Goal: Complete application form

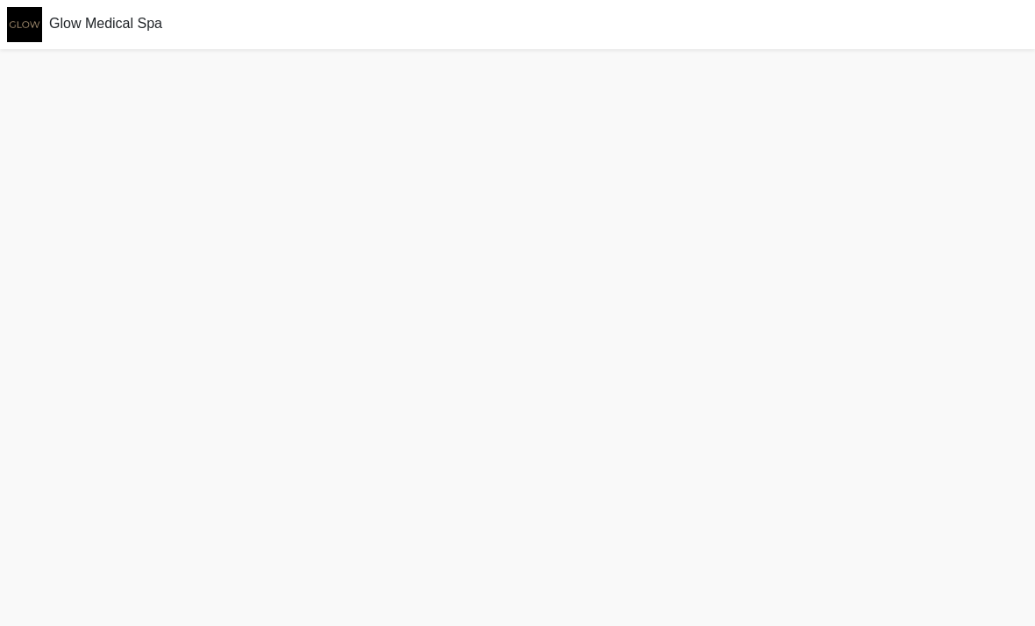
scroll to position [61, 0]
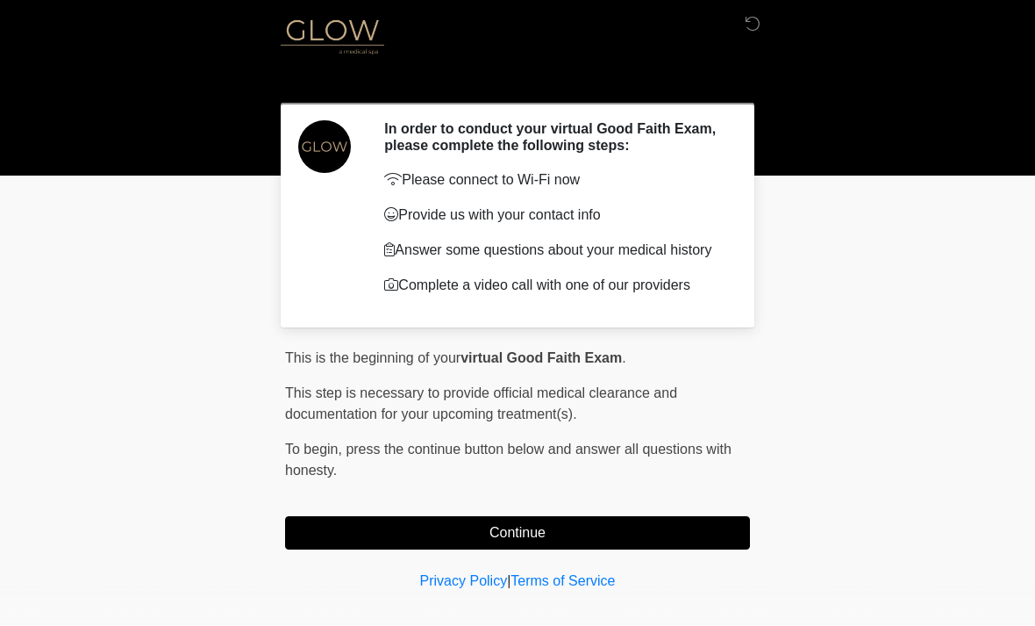
click at [598, 524] on button "Continue" at bounding box center [517, 532] width 465 height 33
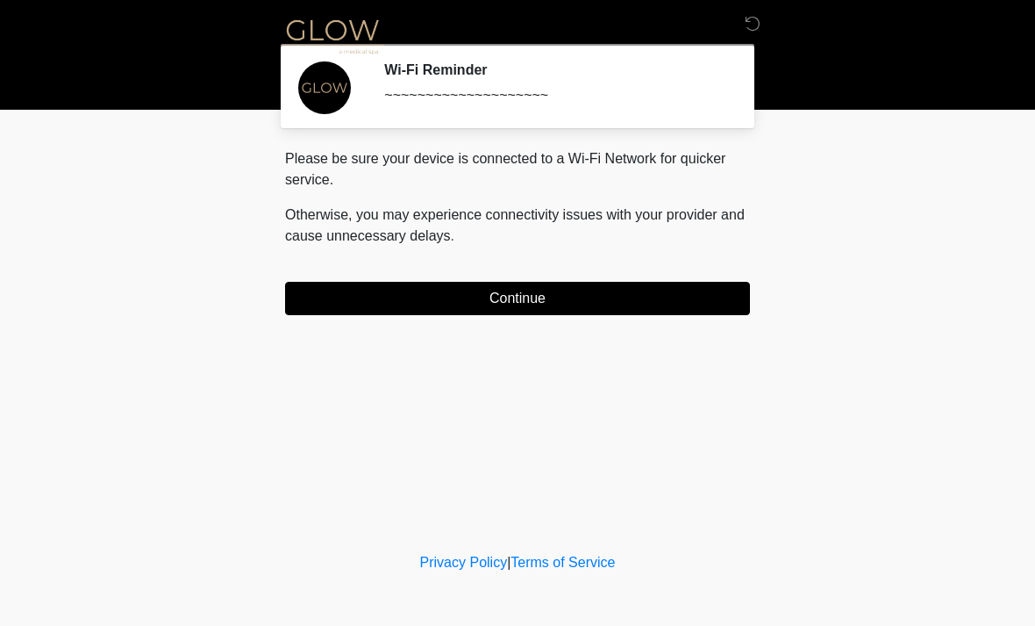
click at [632, 311] on button "Continue" at bounding box center [517, 298] width 465 height 33
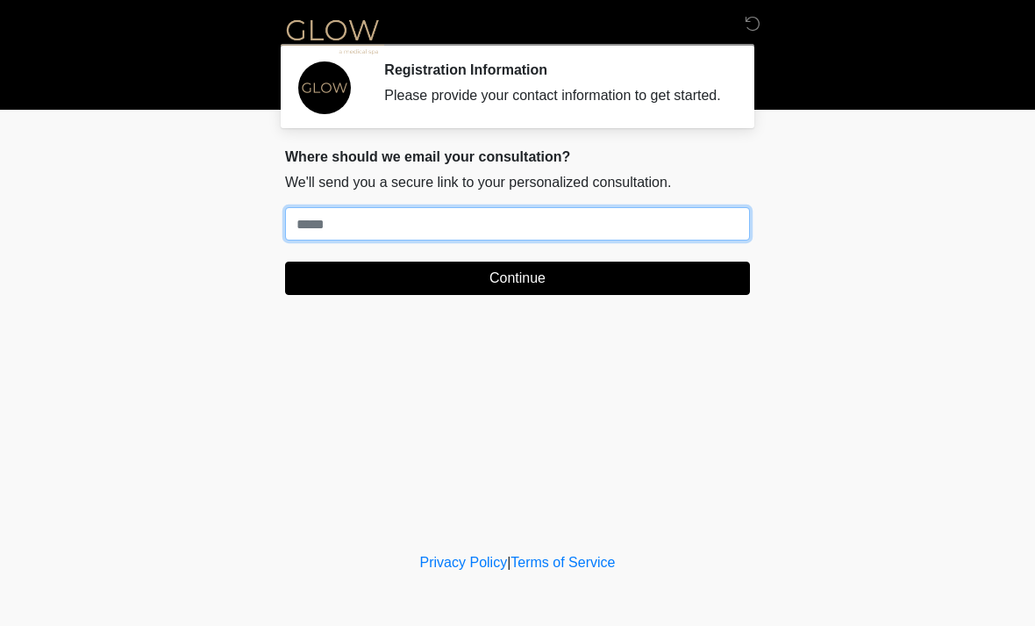
click at [710, 238] on input "Where should we email your treatment plan?" at bounding box center [517, 223] width 465 height 33
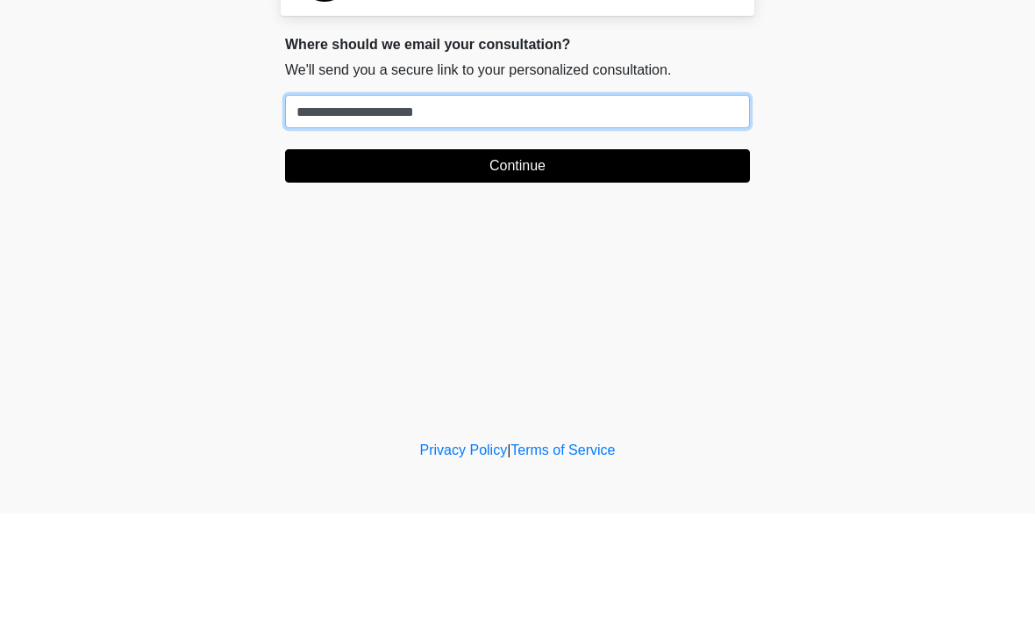
type input "**********"
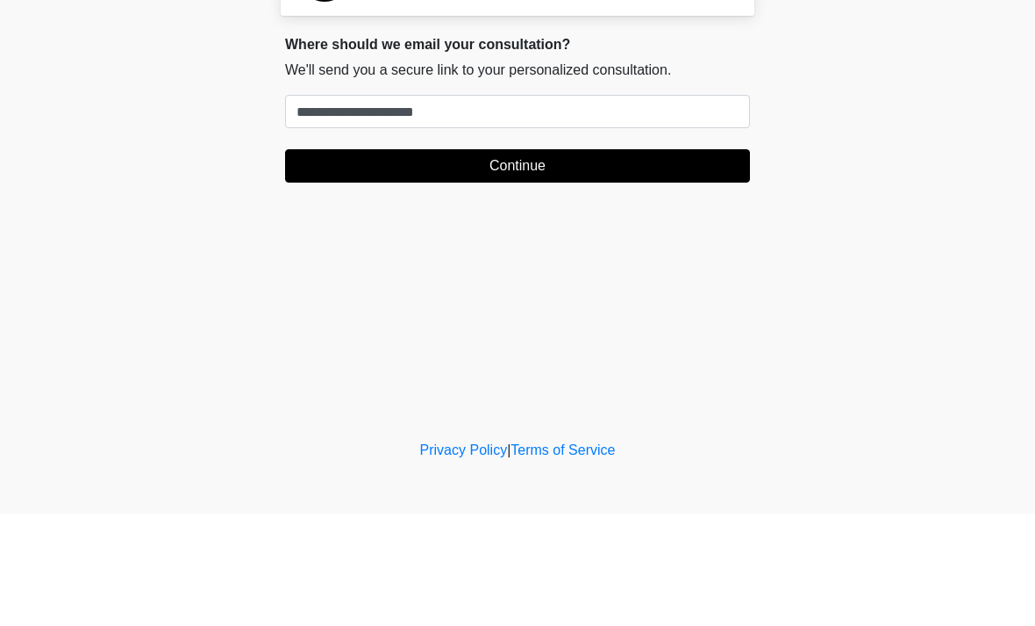
click at [473, 261] on button "Continue" at bounding box center [517, 277] width 465 height 33
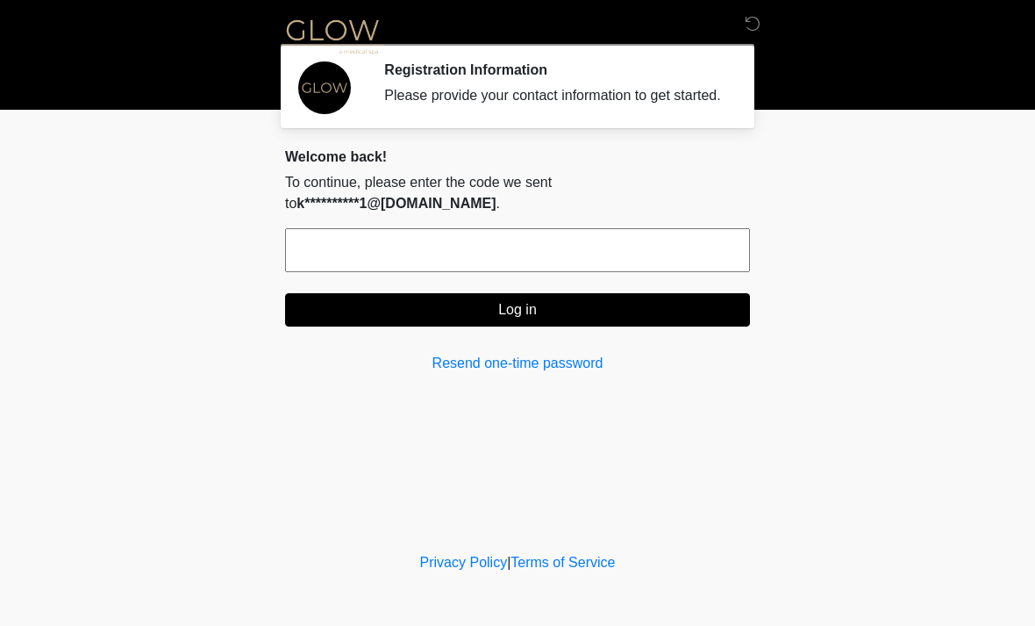
click at [315, 239] on input "text" at bounding box center [517, 250] width 465 height 44
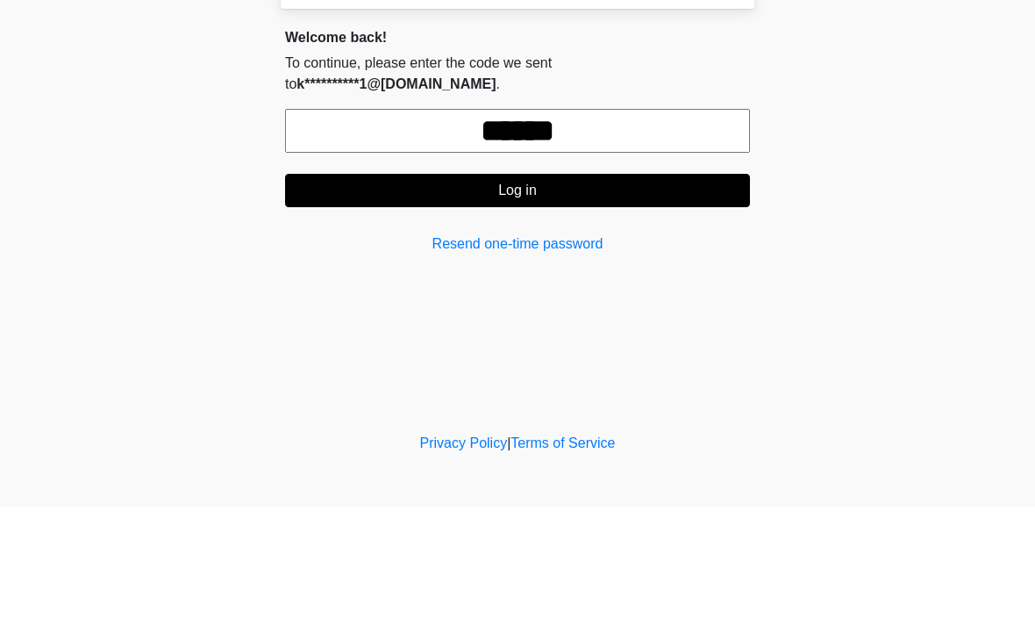
type input "******"
click at [421, 293] on button "Log in" at bounding box center [517, 309] width 465 height 33
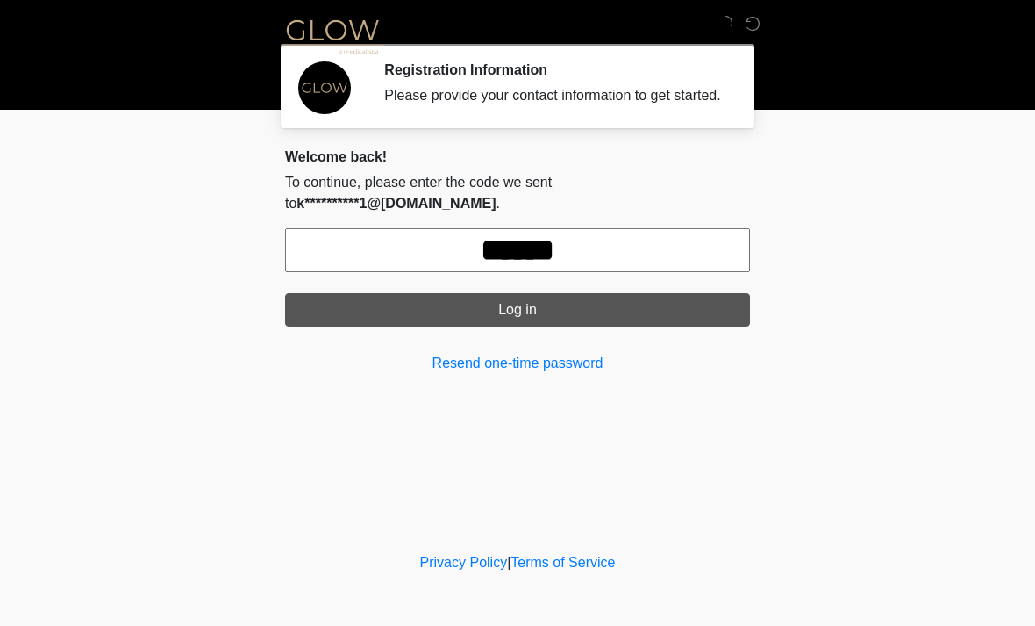
click at [461, 304] on button "Log in" at bounding box center [517, 309] width 465 height 33
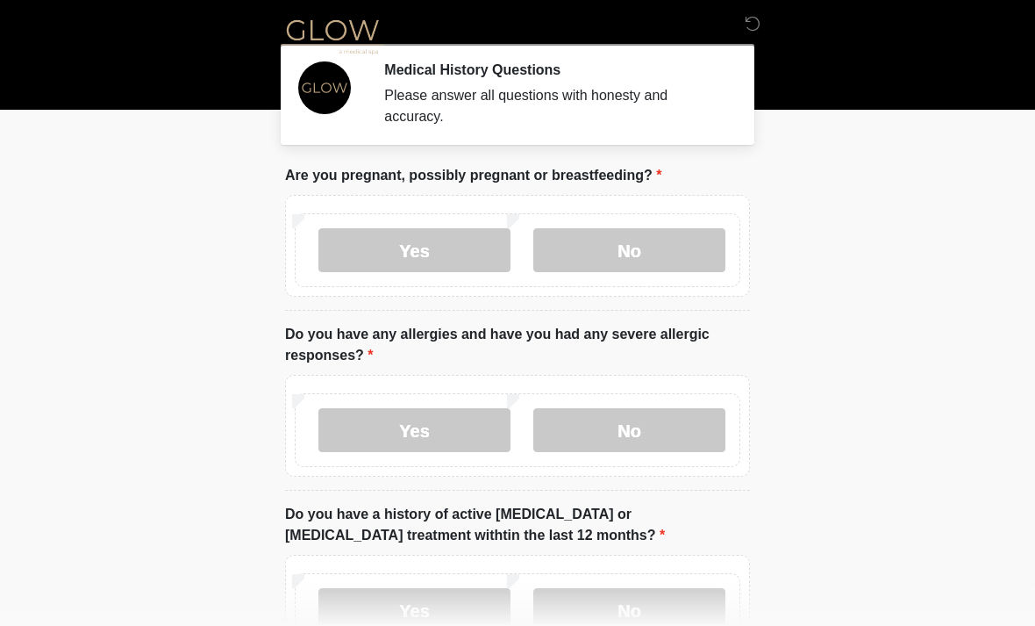
click at [608, 244] on label "No" at bounding box center [629, 250] width 192 height 44
click at [683, 433] on label "No" at bounding box center [629, 430] width 192 height 44
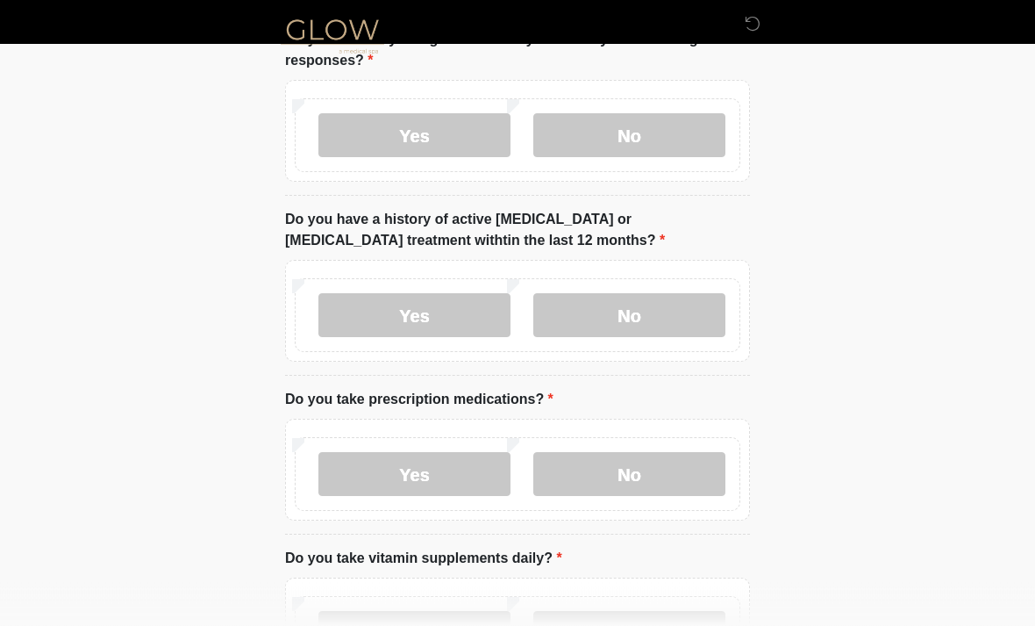
scroll to position [318, 0]
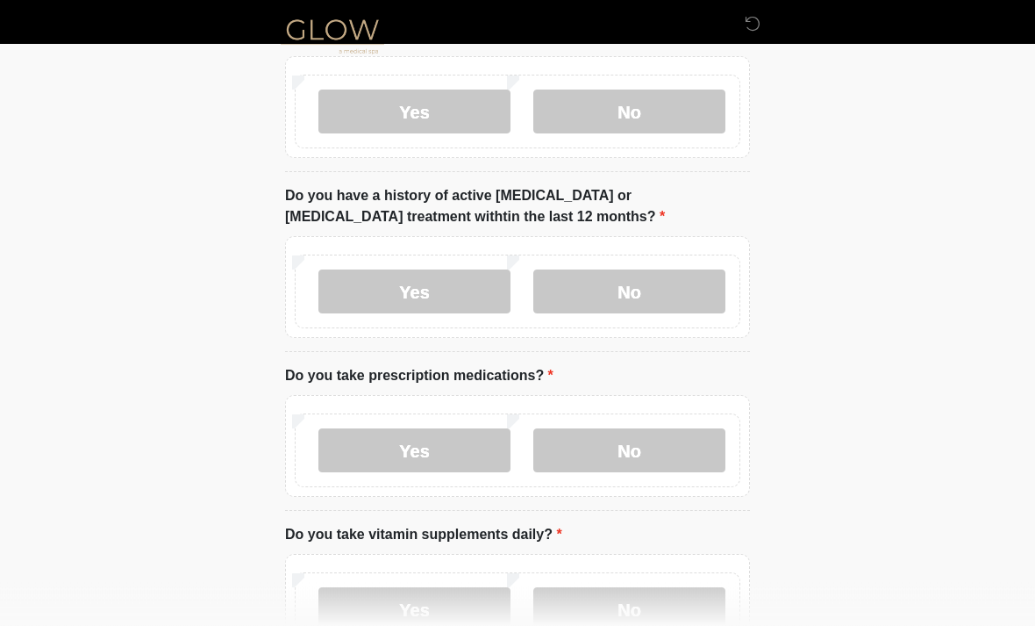
click at [662, 297] on label "No" at bounding box center [629, 292] width 192 height 44
click at [426, 469] on label "Yes" at bounding box center [414, 450] width 192 height 44
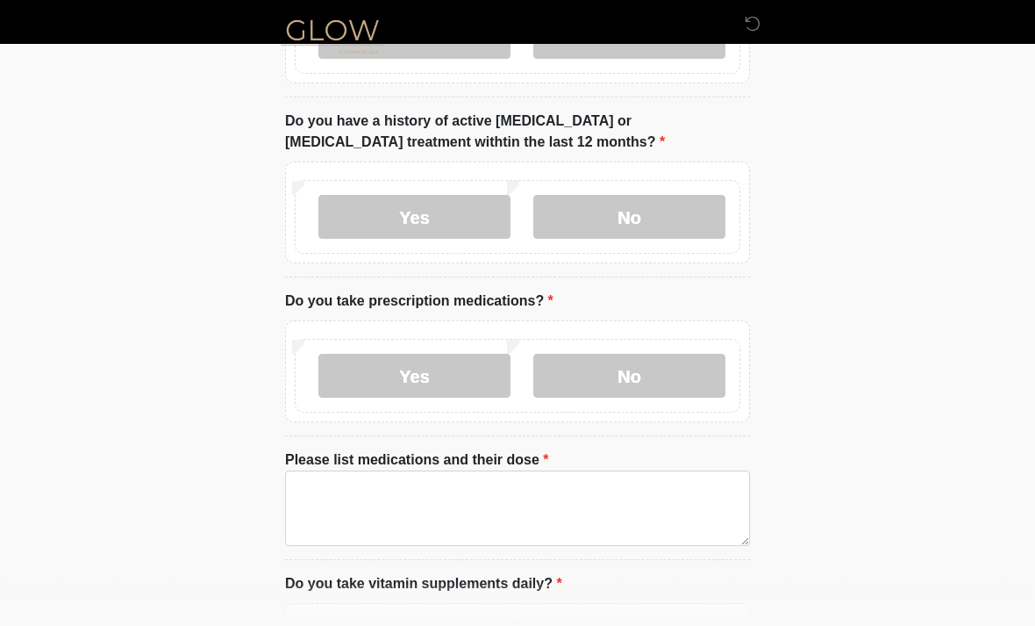
scroll to position [393, 0]
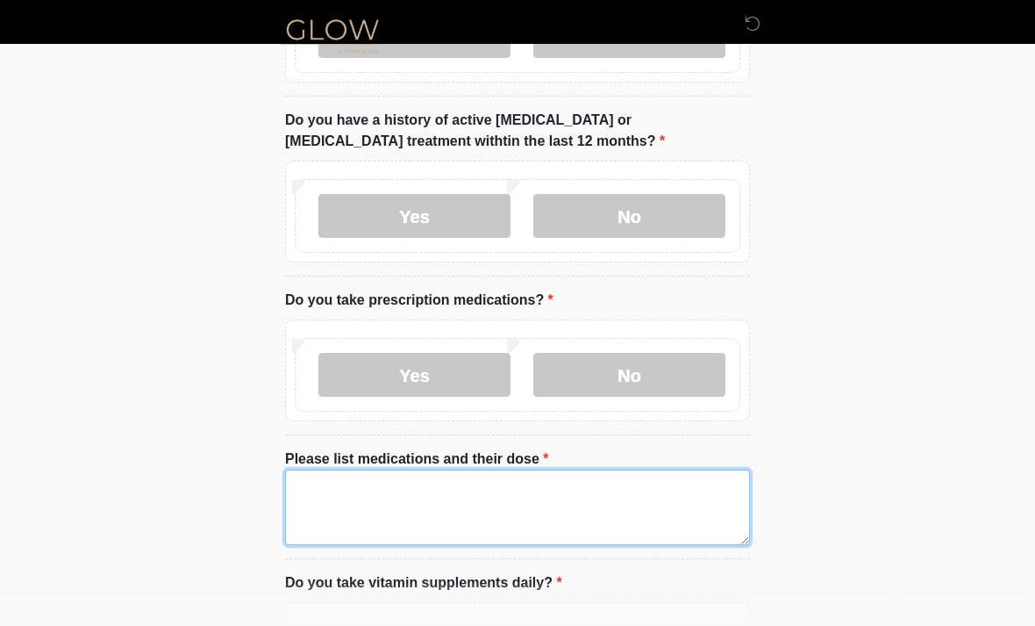
click at [645, 516] on textarea "Please list medications and their dose" at bounding box center [517, 507] width 465 height 75
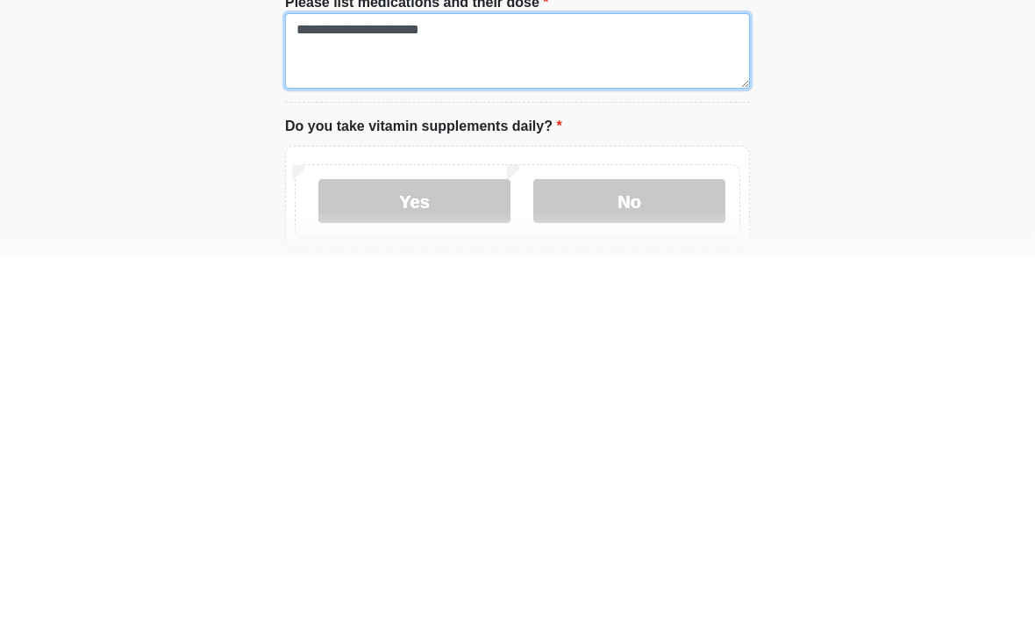
type textarea "**********"
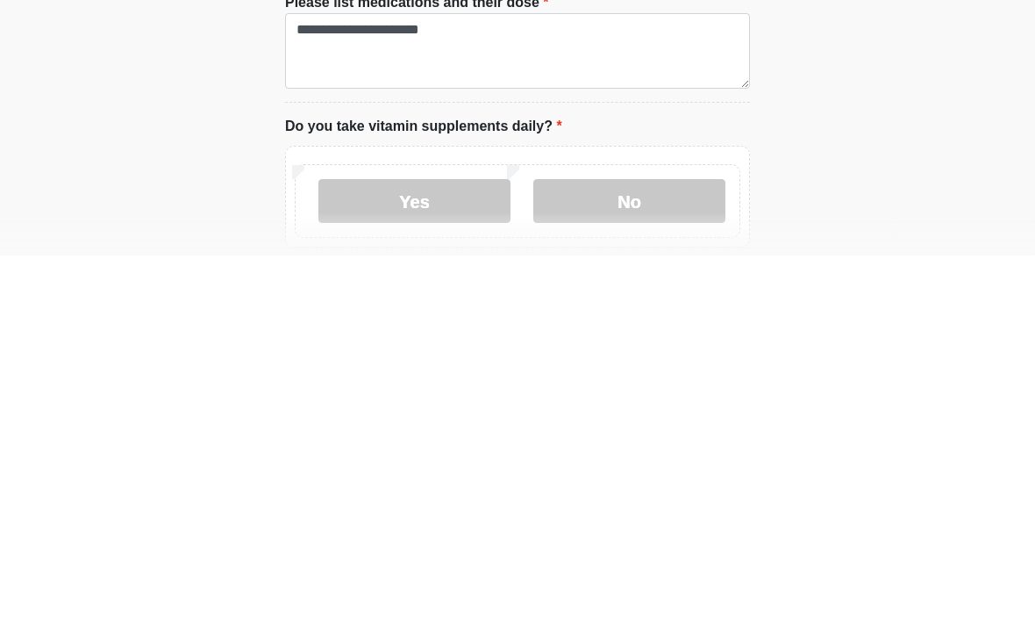
click at [390, 549] on label "Yes" at bounding box center [414, 571] width 192 height 44
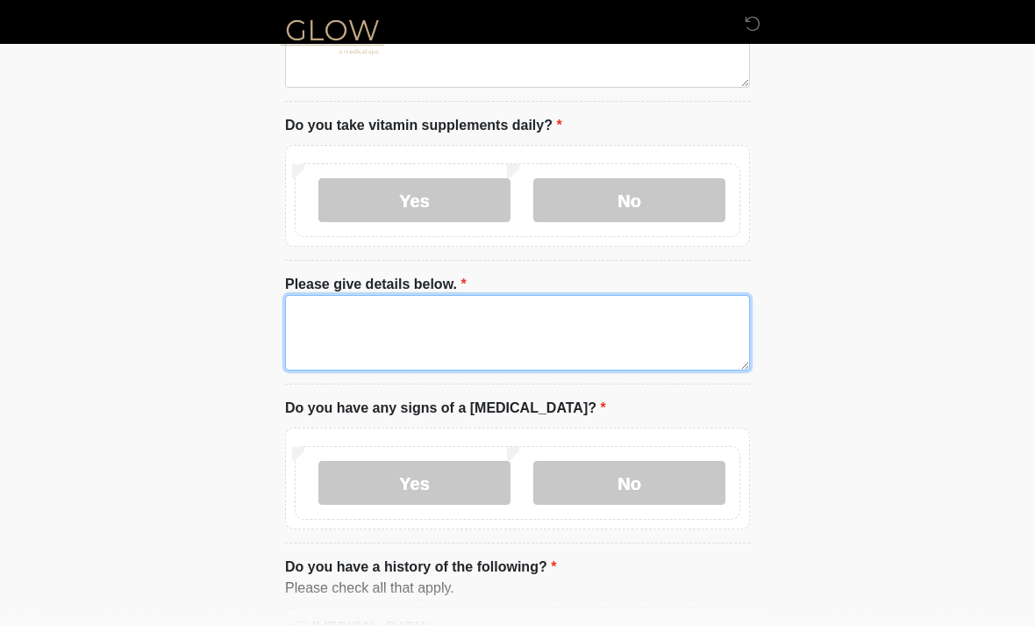
click at [332, 320] on textarea "Please give details below." at bounding box center [517, 332] width 465 height 75
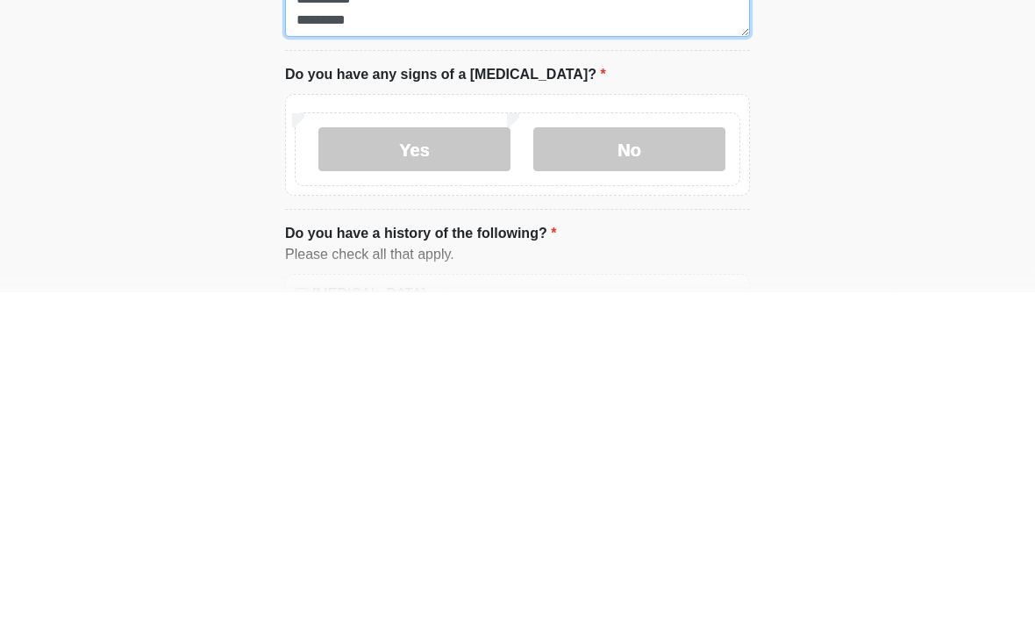
type textarea "**********"
click at [682, 461] on label "No" at bounding box center [629, 483] width 192 height 44
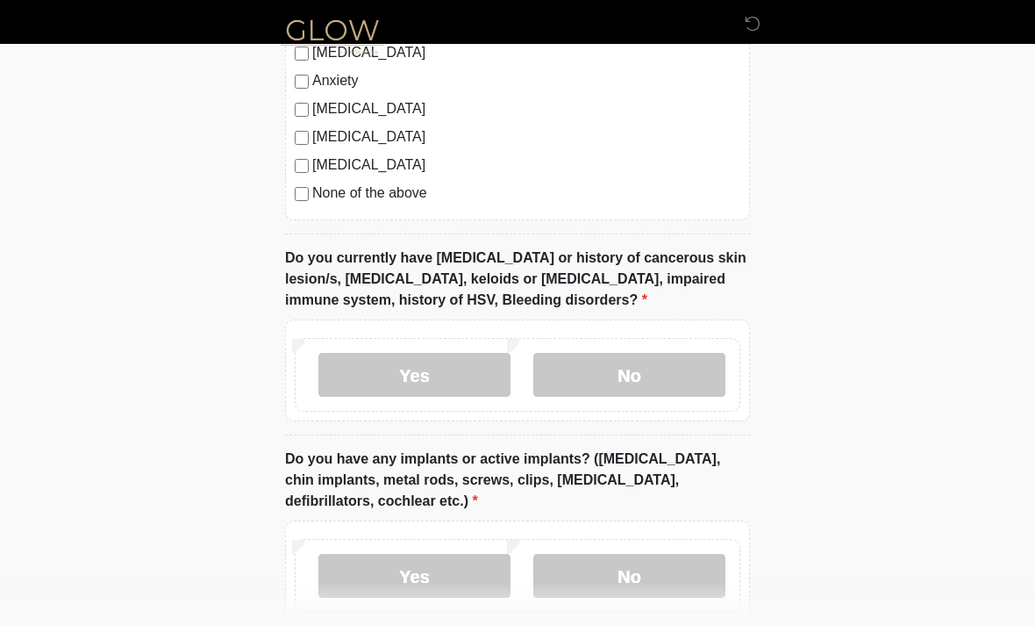
scroll to position [1597, 0]
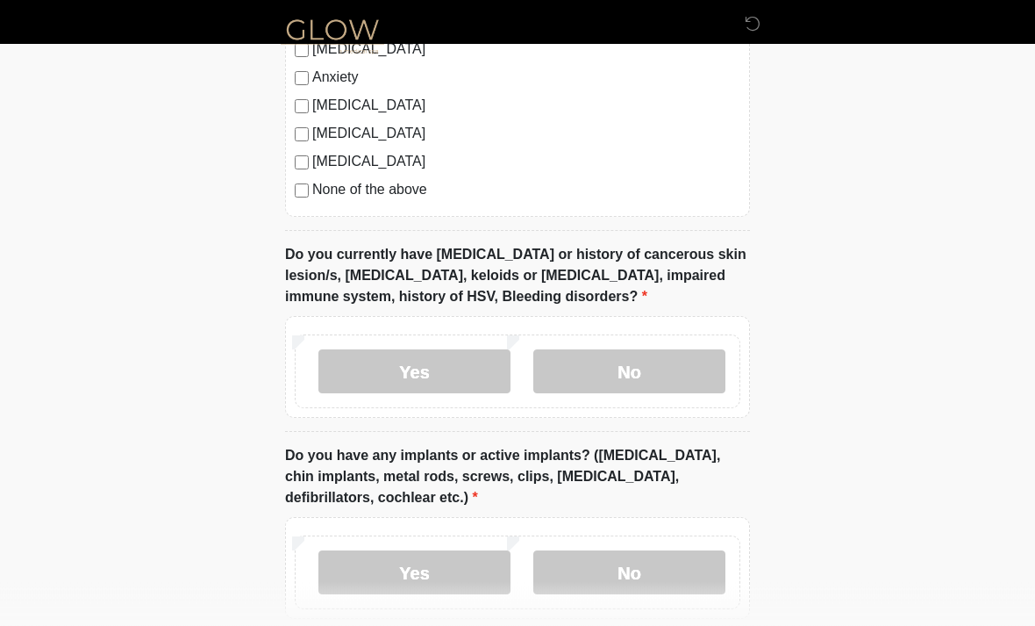
click at [694, 355] on label "No" at bounding box center [629, 372] width 192 height 44
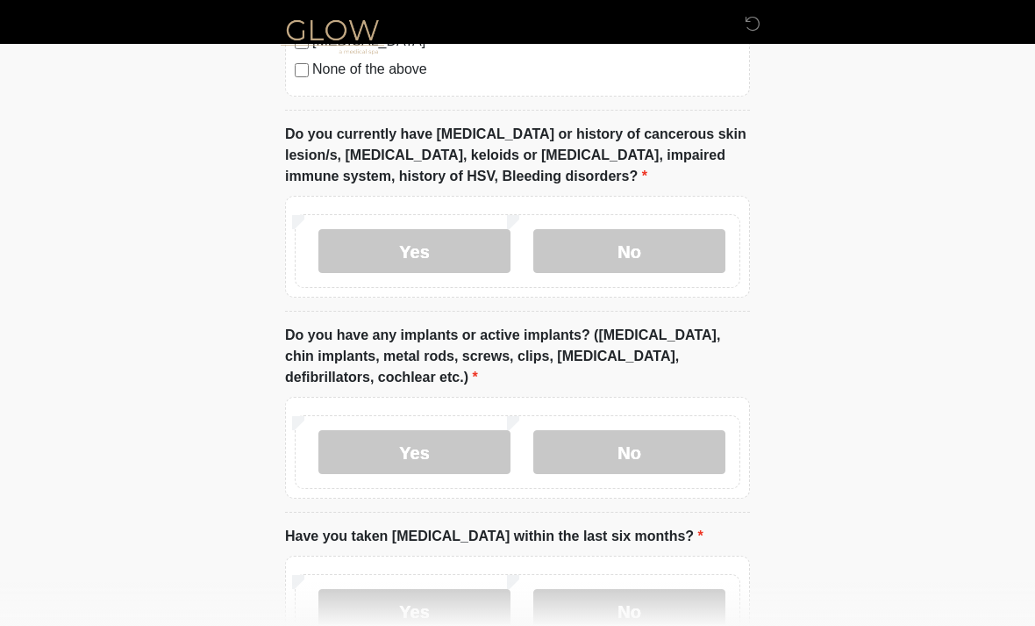
scroll to position [1719, 0]
click at [447, 445] on label "Yes" at bounding box center [414, 451] width 192 height 44
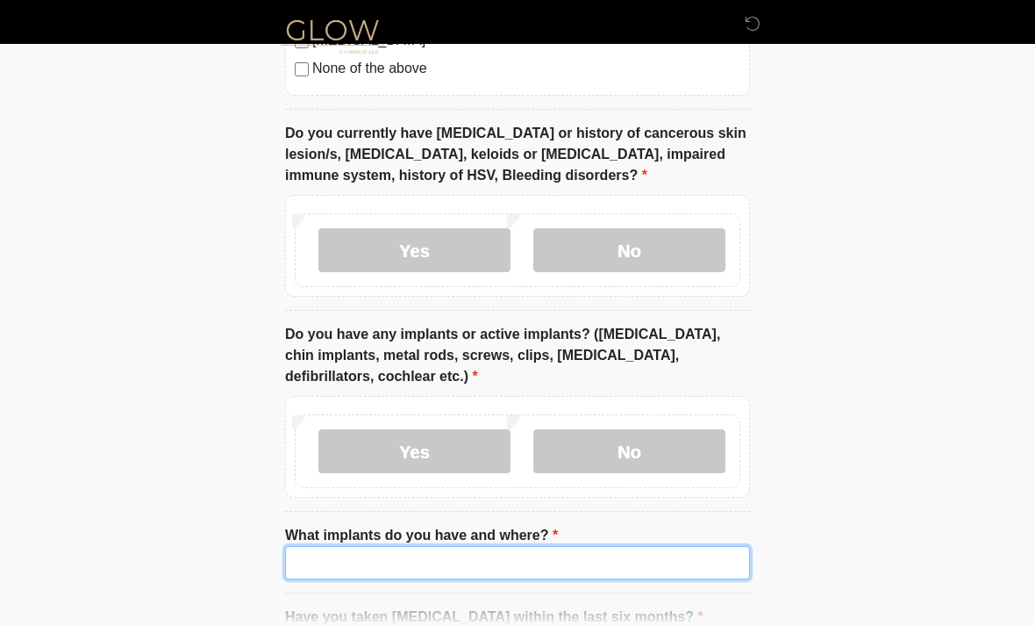
click at [705, 562] on input "What implants do you have and where?" at bounding box center [517, 562] width 465 height 33
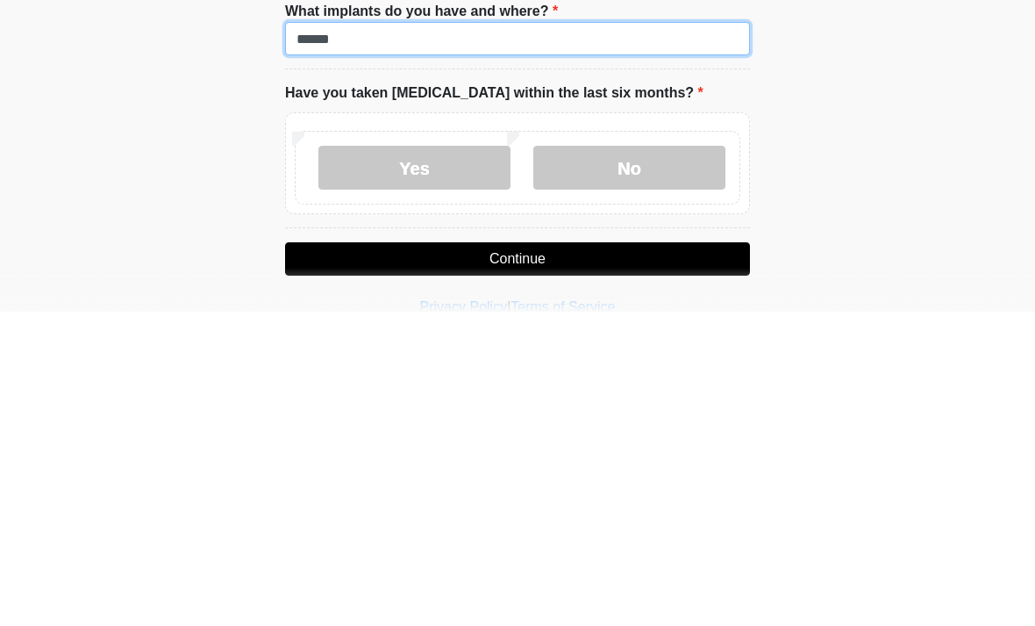
scroll to position [1935, 0]
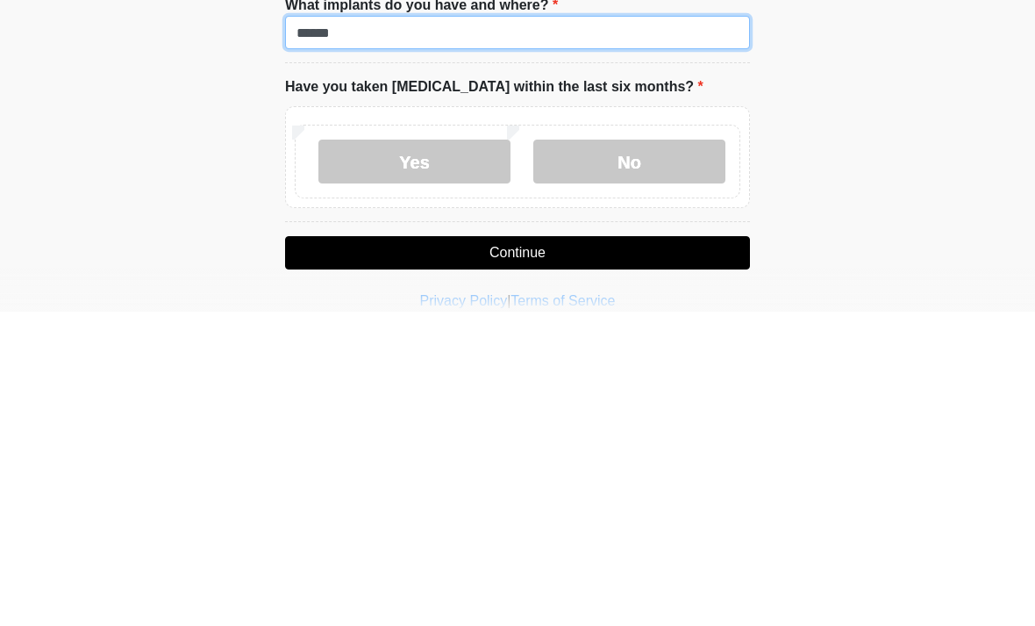
type input "******"
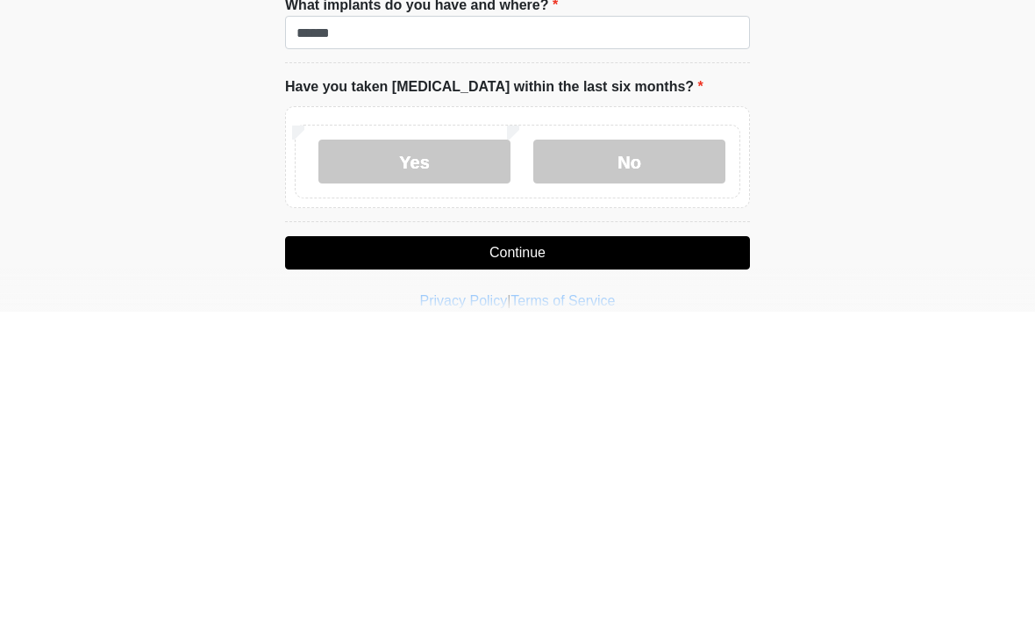
click at [693, 454] on label "No" at bounding box center [629, 476] width 192 height 44
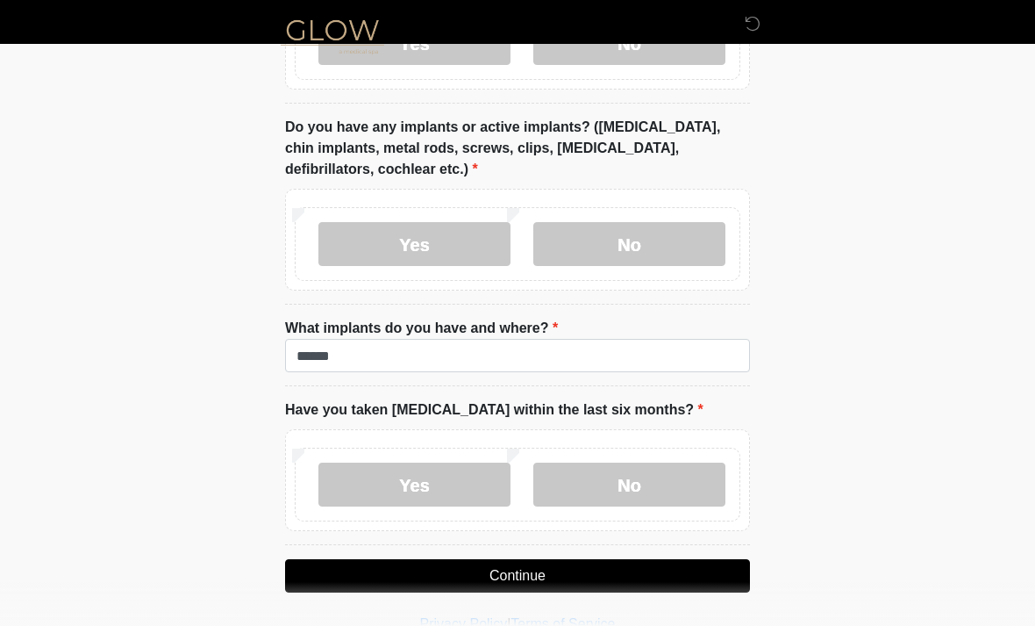
click at [707, 567] on button "Continue" at bounding box center [517, 575] width 465 height 33
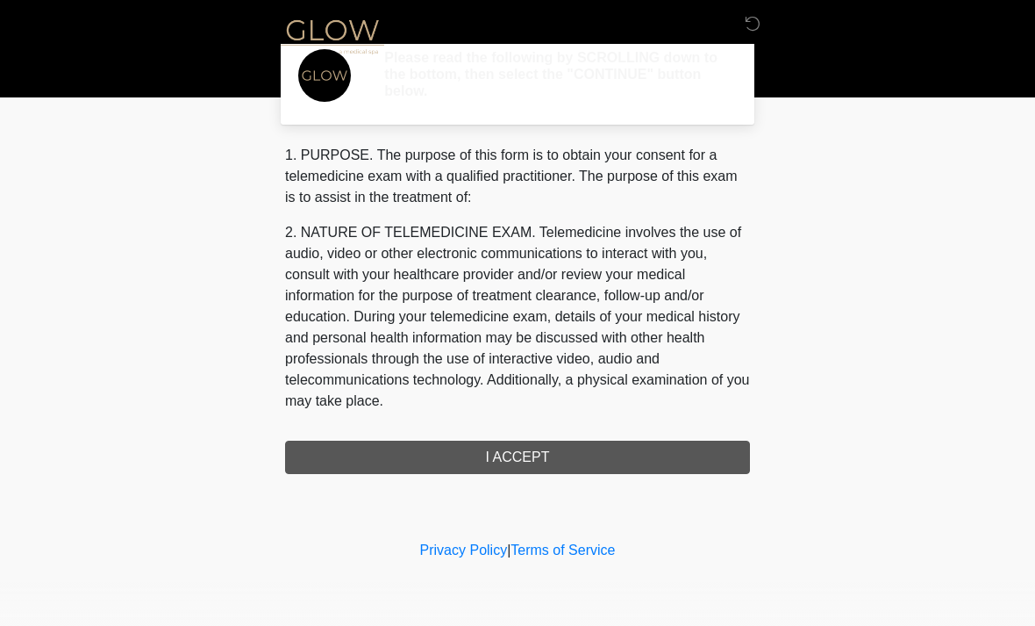
scroll to position [0, 0]
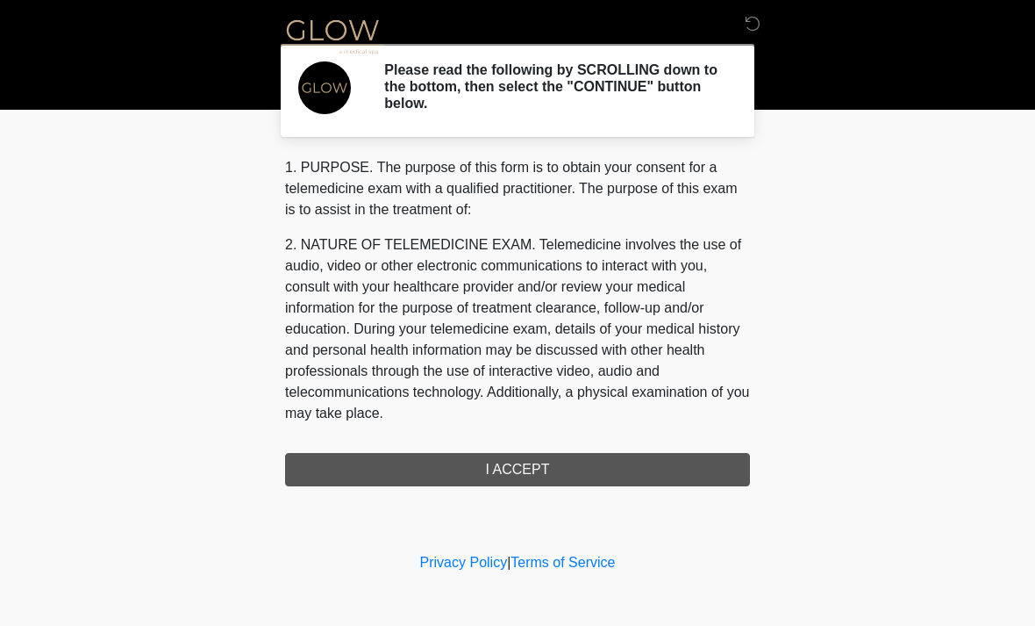
click at [717, 465] on div "1. PURPOSE. The purpose of this form is to obtain your consent for a telemedici…" at bounding box center [517, 321] width 465 height 329
click at [626, 465] on div "1. PURPOSE. The purpose of this form is to obtain your consent for a telemedici…" at bounding box center [517, 321] width 465 height 329
click at [494, 457] on div "1. PURPOSE. The purpose of this form is to obtain your consent for a telemedici…" at bounding box center [517, 321] width 465 height 329
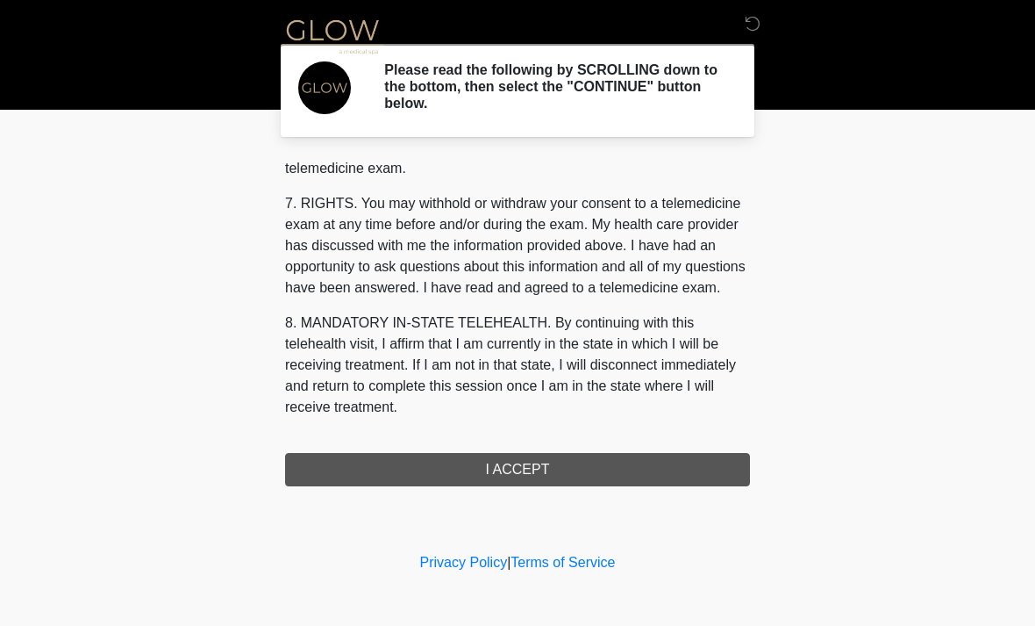
scroll to position [743, 0]
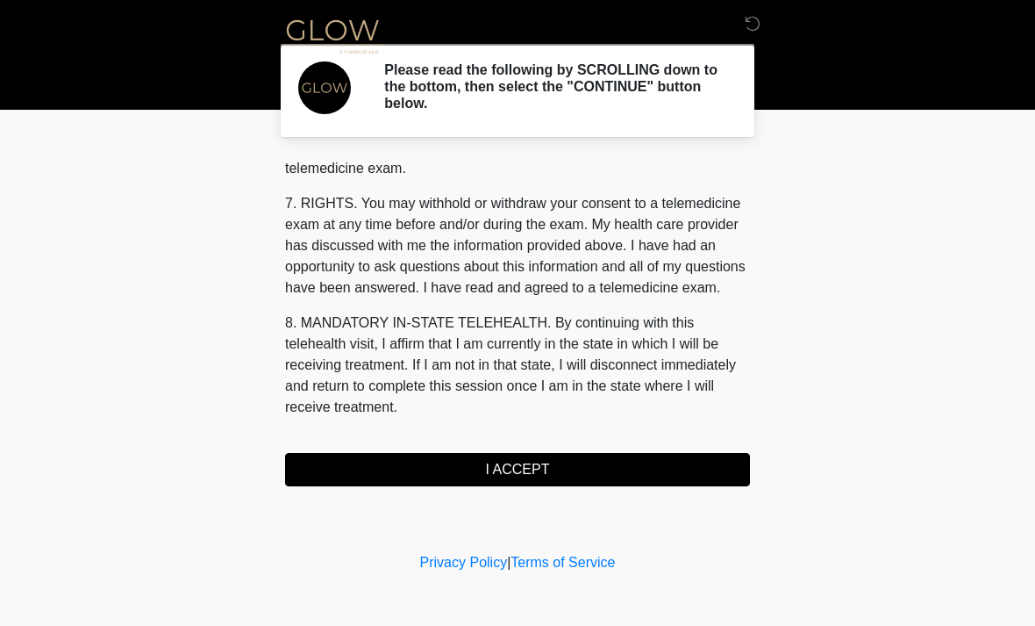
click at [507, 456] on button "I ACCEPT" at bounding box center [517, 469] width 465 height 33
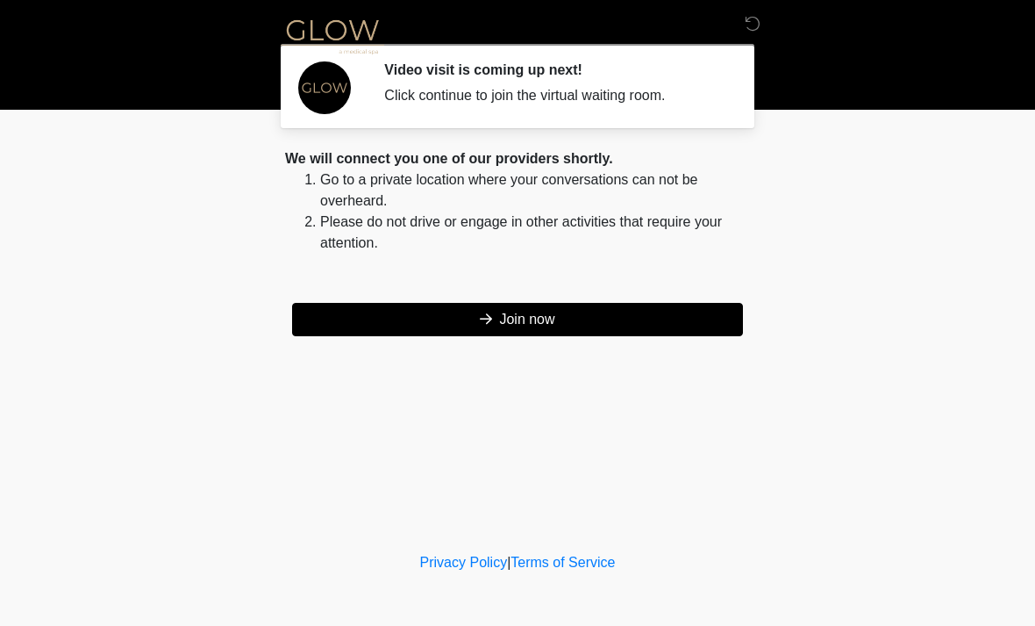
click at [504, 320] on button "Join now" at bounding box center [517, 319] width 451 height 33
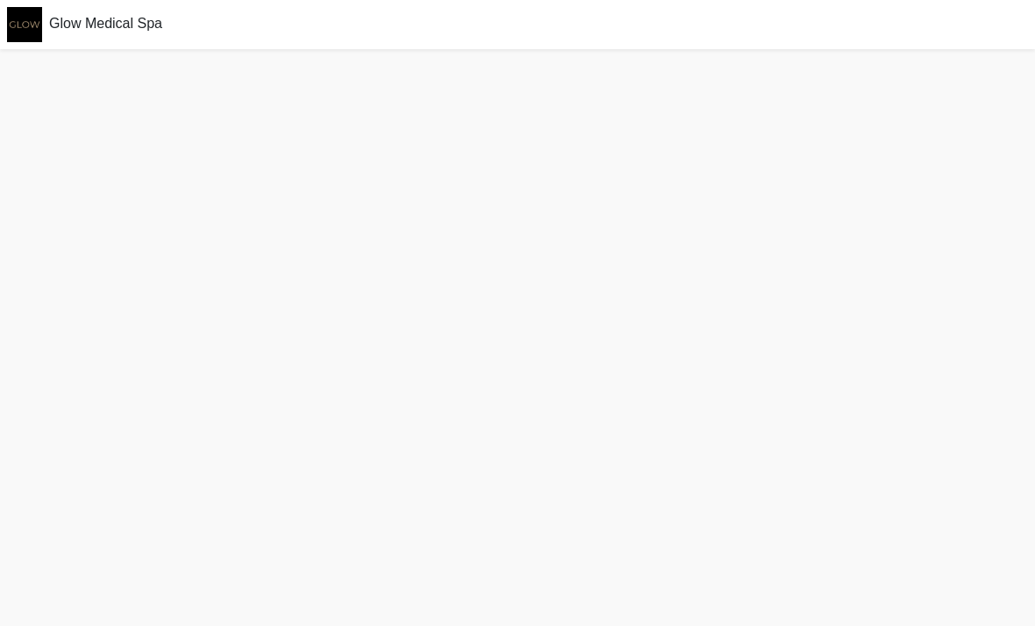
click at [533, 4] on div "Glow Medical Spa" at bounding box center [517, 24] width 1035 height 49
